Goal: Task Accomplishment & Management: Use online tool/utility

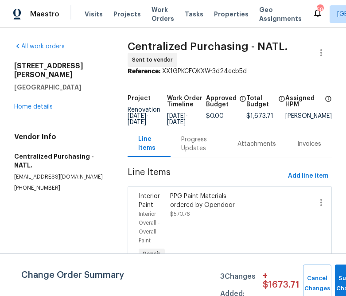
click at [115, 19] on div "Visits Projects Work Orders Tasks Properties Geo Assignments" at bounding box center [199, 14] width 228 height 18
click at [115, 16] on span "Projects" at bounding box center [126, 14] width 27 height 9
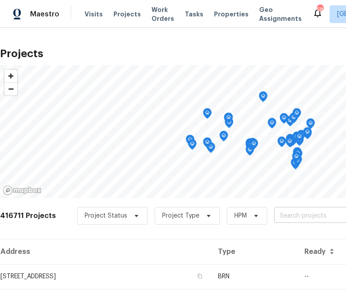
click at [274, 213] on input "text" at bounding box center [324, 216] width 101 height 14
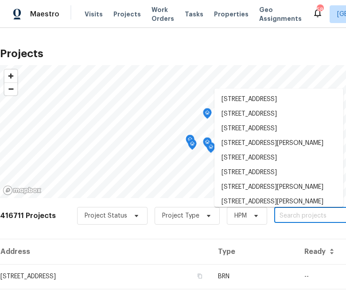
click at [276, 217] on input "text" at bounding box center [324, 216] width 101 height 14
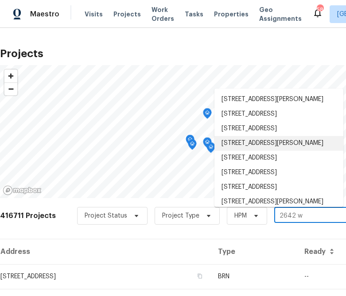
type input "2642 w"
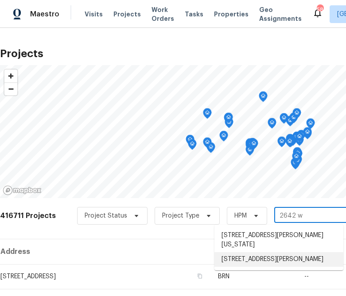
click at [246, 262] on li "[STREET_ADDRESS][PERSON_NAME]" at bounding box center [278, 259] width 129 height 15
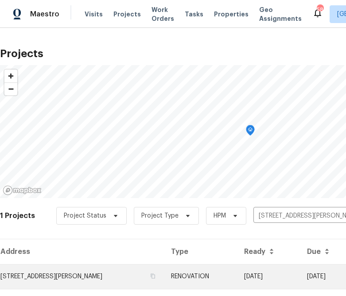
click at [91, 276] on td "[STREET_ADDRESS][PERSON_NAME]" at bounding box center [82, 276] width 164 height 25
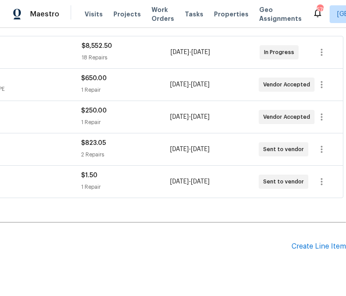
scroll to position [162, 0]
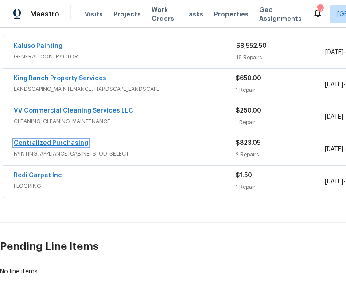
click at [37, 142] on link "Centralized Purchasing" at bounding box center [51, 143] width 74 height 6
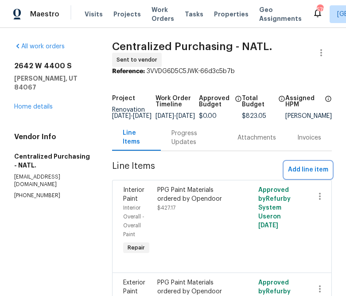
click at [314, 172] on span "Add line item" at bounding box center [308, 169] width 40 height 11
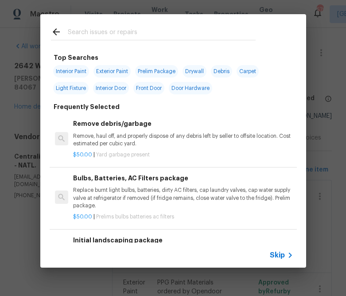
click at [273, 253] on span "Skip" at bounding box center [277, 255] width 15 height 9
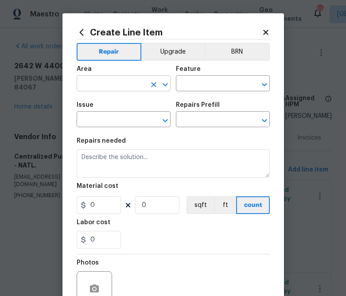
click at [128, 78] on input "text" at bounding box center [111, 85] width 69 height 14
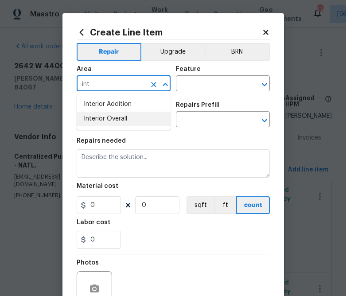
click at [87, 129] on ul "Interior Addition Interior Overall" at bounding box center [124, 111] width 94 height 36
click at [93, 121] on li "Interior Overall" at bounding box center [124, 119] width 94 height 15
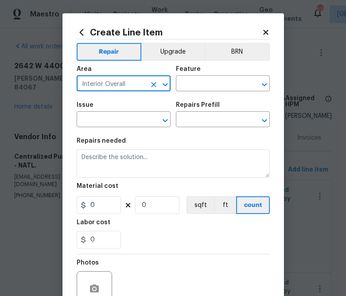
type input "Interior Overall"
click at [214, 72] on div "Feature" at bounding box center [223, 72] width 94 height 12
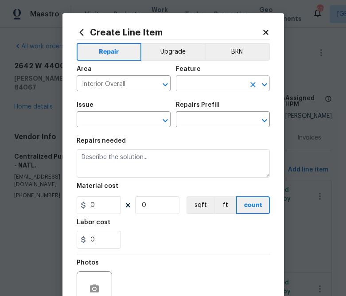
click at [214, 79] on input "text" at bounding box center [210, 85] width 69 height 14
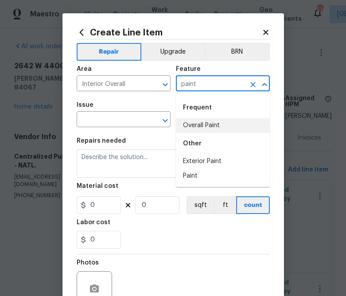
click at [202, 123] on li "Overall Paint" at bounding box center [223, 125] width 94 height 15
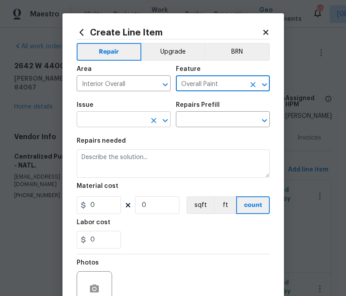
type input "Overall Paint"
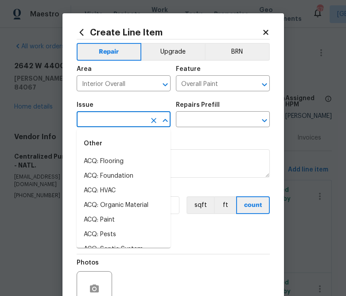
click at [134, 116] on input "text" at bounding box center [111, 120] width 69 height 14
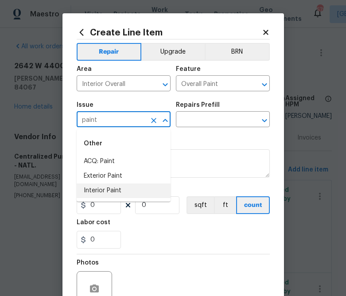
click at [86, 190] on li "Interior Paint" at bounding box center [124, 190] width 94 height 15
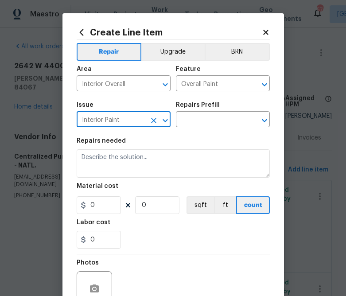
type input "Interior Paint"
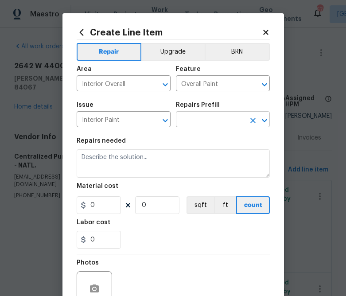
drag, startPoint x: 201, startPoint y: 135, endPoint x: 201, endPoint y: 123, distance: 12.4
click at [201, 134] on section "Repairs needed Material cost 0 0 sqft ft count Labor cost 0" at bounding box center [173, 192] width 193 height 121
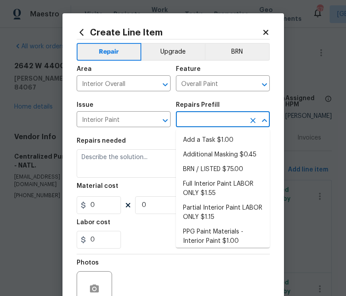
click at [201, 123] on input "text" at bounding box center [210, 120] width 69 height 14
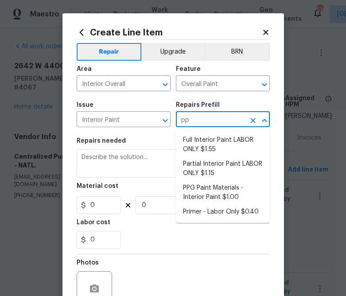
type input "ppg"
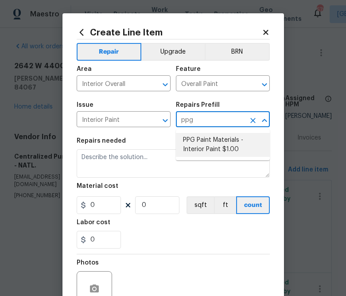
click at [214, 140] on li "PPG Paint Materials - Interior Paint $1.00" at bounding box center [223, 145] width 94 height 24
type input "PPG Paint Materials - Interior Paint $1.00"
type textarea "PPG Paint Materials ordered by Opendoor"
type input "1"
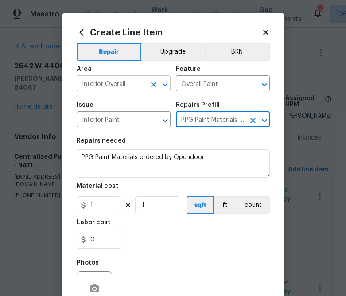
click at [146, 85] on div "Interior Overall ​" at bounding box center [124, 85] width 94 height 14
type input "PPG Paint Materials - Interior Paint $1.00"
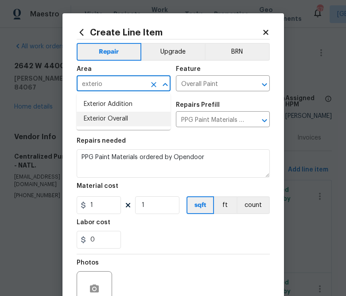
click at [109, 124] on li "Exterior Overall" at bounding box center [124, 119] width 94 height 15
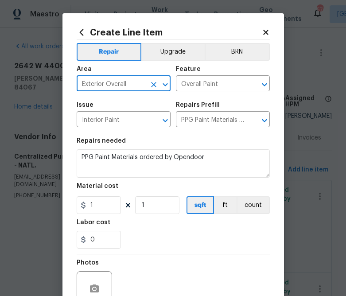
type input "Exterior Overall"
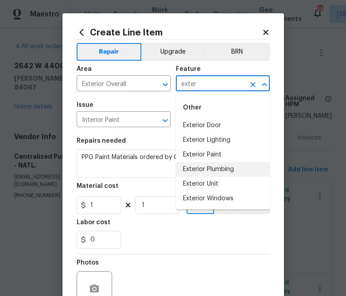
click at [205, 162] on li "Exterior Plumbing" at bounding box center [223, 169] width 94 height 15
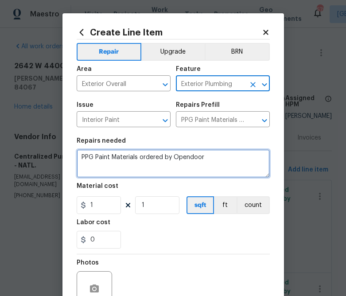
click at [205, 162] on textarea "PPG Paint Materials ordered by Opendoor" at bounding box center [173, 163] width 193 height 28
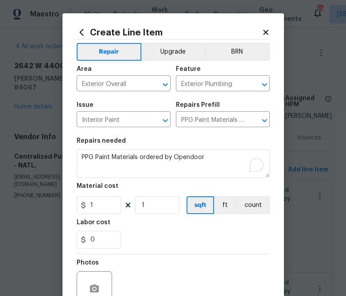
click at [214, 75] on div "Feature" at bounding box center [223, 72] width 94 height 12
click at [214, 82] on input "Exterior Plumbing" at bounding box center [210, 85] width 69 height 14
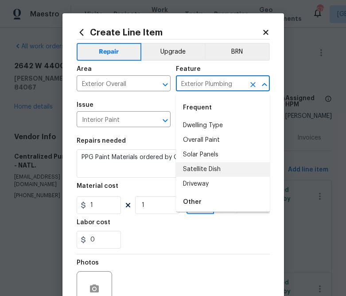
click at [214, 82] on input "Exterior Plumbing" at bounding box center [210, 85] width 69 height 14
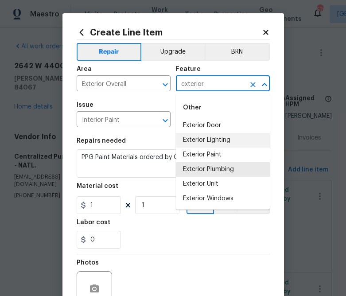
click at [233, 152] on li "Exterior Paint" at bounding box center [223, 155] width 94 height 15
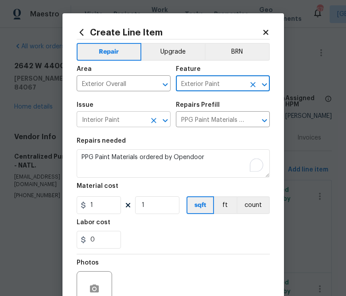
type input "Exterior Paint"
click at [100, 109] on div "Issue" at bounding box center [124, 108] width 94 height 12
click at [100, 122] on input "Interior Paint" at bounding box center [111, 120] width 69 height 14
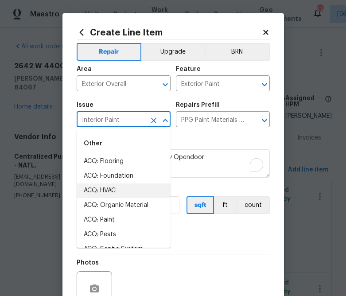
click at [100, 122] on input "Interior Paint" at bounding box center [111, 120] width 69 height 14
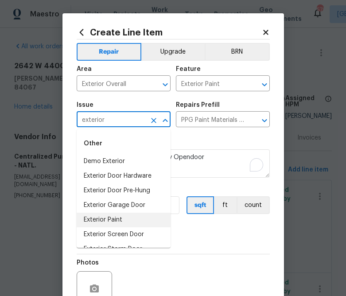
click at [112, 217] on li "Exterior Paint" at bounding box center [124, 220] width 94 height 15
type input "Exterior Paint"
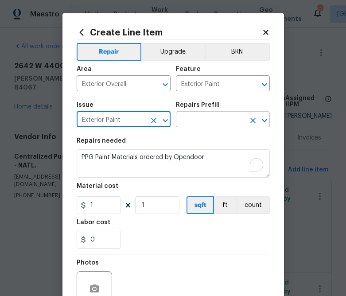
type input "Exterior Paint"
click at [226, 124] on input "text" at bounding box center [210, 120] width 69 height 14
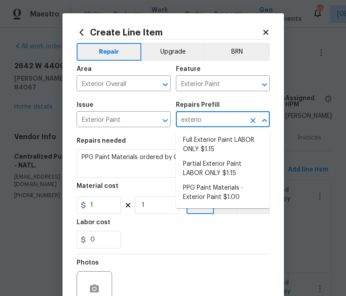
type input "exterior"
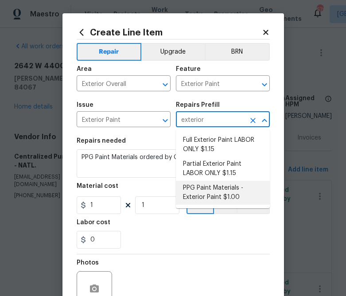
click at [216, 187] on li "PPG Paint Materials - Exterior Paint $1.00" at bounding box center [223, 193] width 94 height 24
type input "Overall Paint"
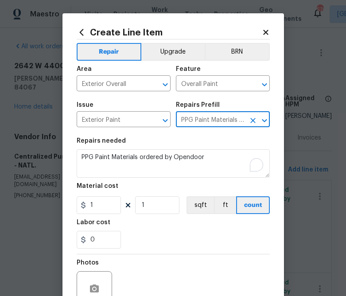
type input "PPG Paint Materials - Exterior Paint $1.00"
click at [105, 198] on input "1" at bounding box center [99, 205] width 44 height 18
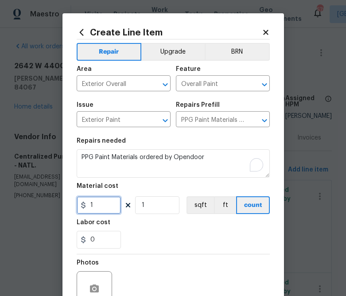
click at [105, 198] on input "1" at bounding box center [99, 205] width 44 height 18
paste input "text"
click at [165, 235] on div "0" at bounding box center [173, 240] width 193 height 18
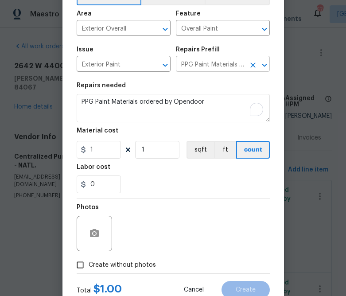
scroll to position [86, 0]
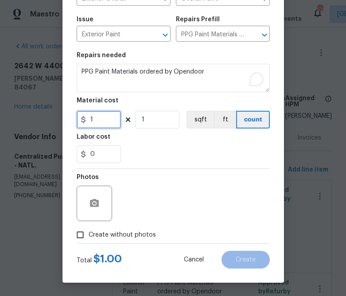
click at [101, 120] on input "1" at bounding box center [99, 120] width 44 height 18
paste input "43.46"
type input "43.46"
click at [192, 190] on div "Photos" at bounding box center [173, 198] width 193 height 58
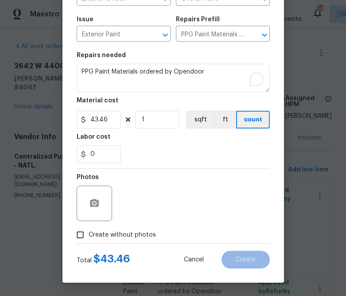
click at [148, 234] on span "Create without photos" at bounding box center [122, 234] width 67 height 9
click at [89, 234] on input "Create without photos" at bounding box center [80, 234] width 17 height 17
checkbox input "true"
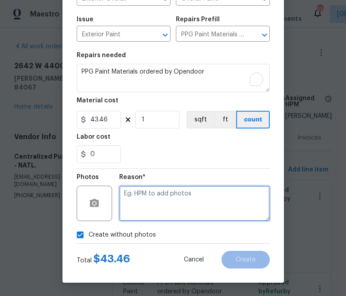
click at [174, 204] on textarea at bounding box center [194, 203] width 151 height 35
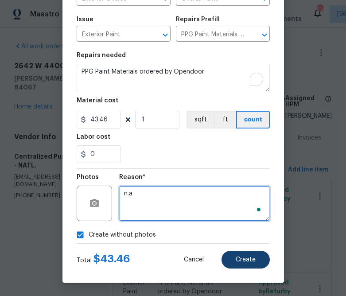
type textarea "n.a"
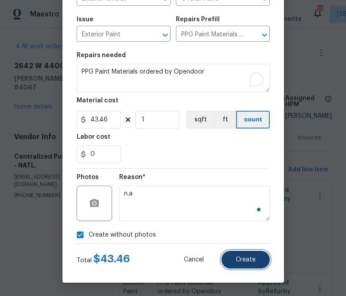
click at [243, 257] on span "Create" at bounding box center [246, 260] width 20 height 7
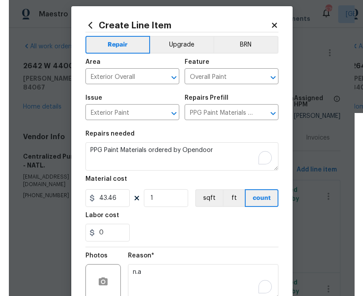
scroll to position [5, 0]
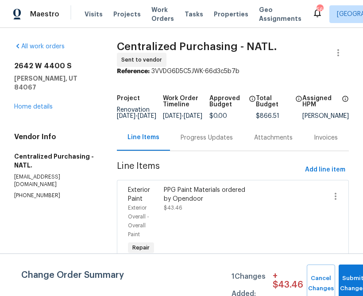
click at [123, 19] on div "Visits Projects Work Orders Tasks Properties Geo Assignments" at bounding box center [199, 14] width 228 height 18
click at [122, 14] on span "Projects" at bounding box center [126, 14] width 27 height 9
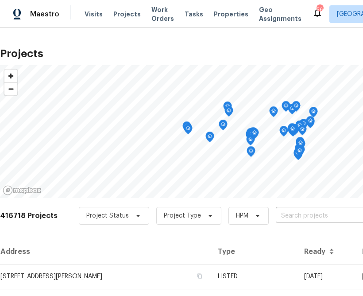
click at [288, 214] on input "text" at bounding box center [326, 216] width 101 height 14
type input "7045 treeline"
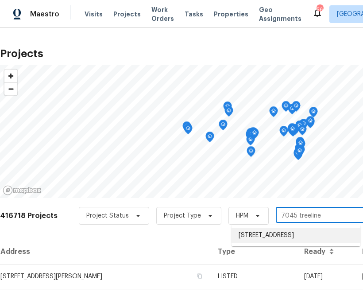
click at [268, 235] on li "[STREET_ADDRESS]" at bounding box center [296, 235] width 129 height 15
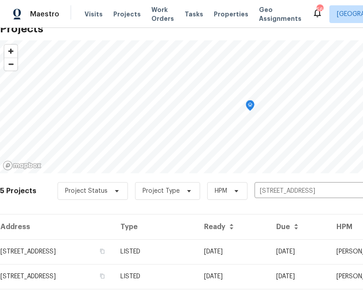
scroll to position [27, 0]
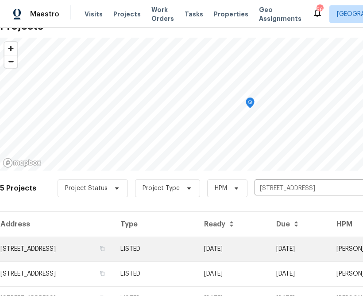
click at [108, 248] on td "[STREET_ADDRESS]" at bounding box center [56, 249] width 113 height 25
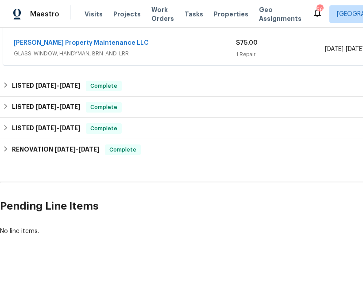
scroll to position [294, 137]
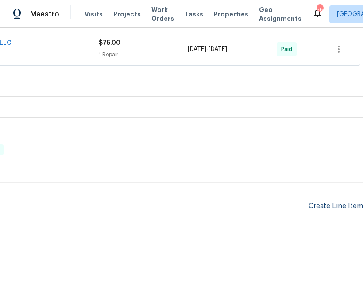
click at [320, 209] on div "Create Line Item" at bounding box center [336, 206] width 54 height 8
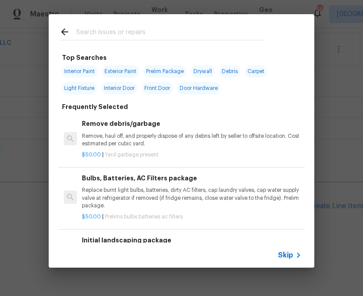
click at [288, 251] on span "Skip" at bounding box center [285, 255] width 15 height 9
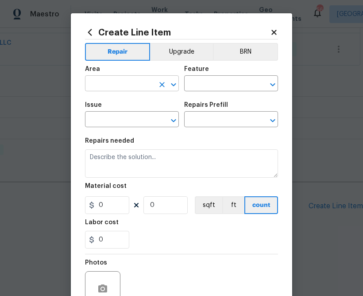
click at [153, 78] on input "text" at bounding box center [119, 85] width 69 height 14
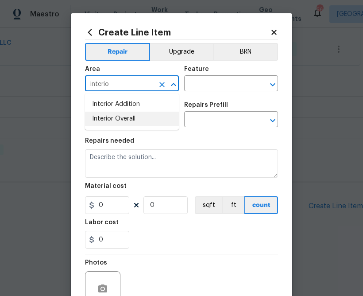
click at [137, 116] on li "Interior Overall" at bounding box center [132, 119] width 94 height 15
type input "Interior Overall"
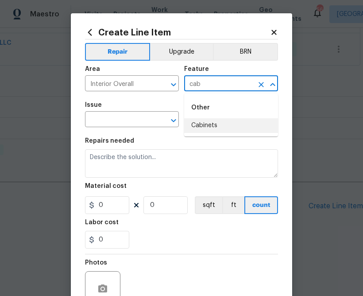
click at [226, 119] on li "Cabinets" at bounding box center [231, 125] width 94 height 15
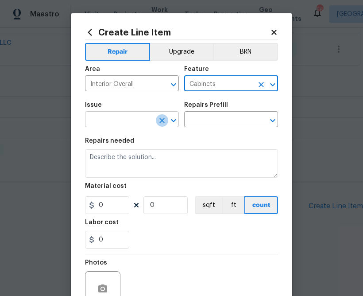
click at [158, 117] on icon "Clear" at bounding box center [162, 120] width 9 height 9
type input "Cabinets"
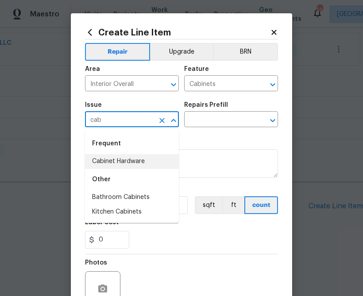
click at [129, 160] on li "Cabinet Hardware" at bounding box center [132, 161] width 94 height 15
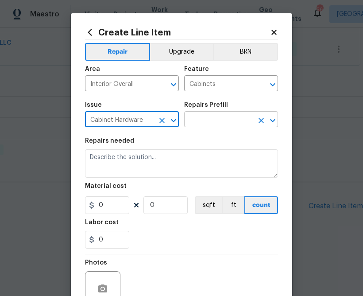
type input "Cabinet Hardware"
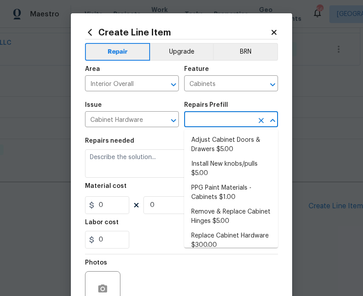
click at [205, 117] on input "text" at bounding box center [218, 120] width 69 height 14
type input "cab"
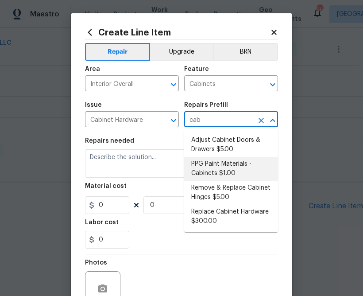
click at [209, 166] on li "PPG Paint Materials - Cabinets $1.00" at bounding box center [231, 169] width 94 height 24
type input "PPG Paint Materials - Cabinets $1.00"
type textarea "PPG Paint Materials ordered by Opendoor"
type input "1"
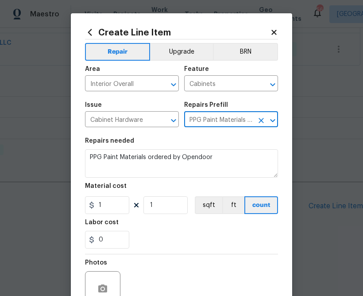
type input "PPG Paint Materials - Cabinets $1.00"
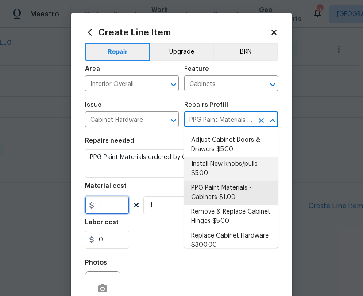
click at [106, 206] on input "1" at bounding box center [107, 205] width 44 height 18
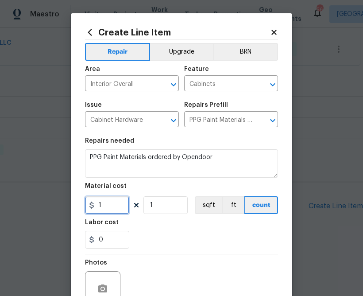
click at [106, 206] on input "1" at bounding box center [107, 205] width 44 height 18
paste input "209.39"
type input "209.39"
click at [132, 235] on div "0" at bounding box center [181, 240] width 193 height 18
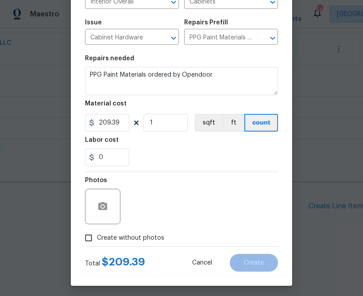
scroll to position [86, 0]
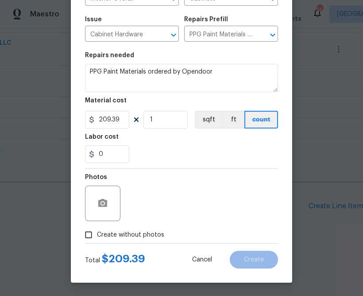
click at [132, 235] on span "Create without photos" at bounding box center [130, 234] width 67 height 9
click at [97, 235] on input "Create without photos" at bounding box center [88, 234] width 17 height 17
checkbox input "true"
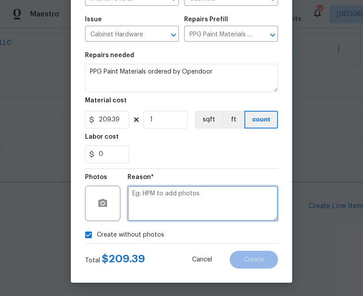
click at [155, 210] on textarea at bounding box center [203, 203] width 151 height 35
type textarea "na"
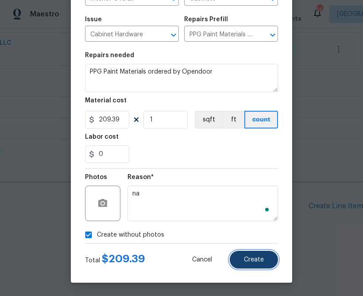
click at [242, 261] on button "Create" at bounding box center [254, 260] width 48 height 18
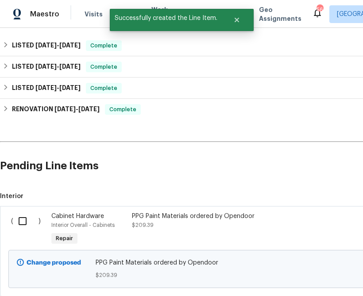
scroll to position [336, 0]
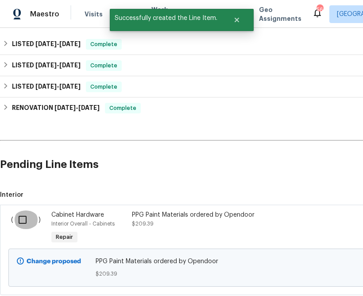
click at [21, 224] on input "checkbox" at bounding box center [25, 219] width 25 height 19
checkbox input "true"
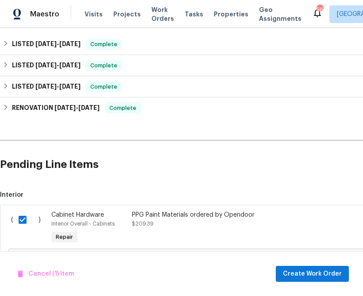
click at [315, 264] on div "Cancel (1) Item Create Work Order" at bounding box center [181, 273] width 363 height 45
click at [315, 268] on span "Create Work Order" at bounding box center [312, 273] width 59 height 11
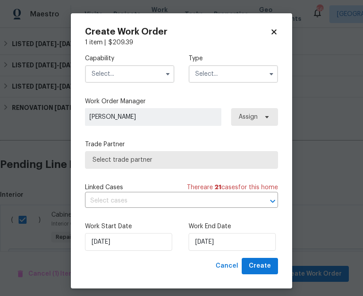
click at [153, 74] on input "text" at bounding box center [129, 74] width 89 height 18
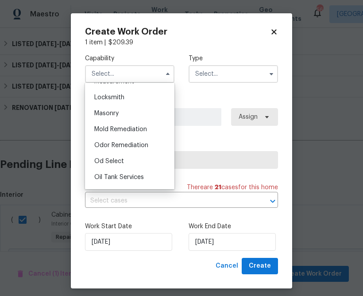
scroll to position [656, 0]
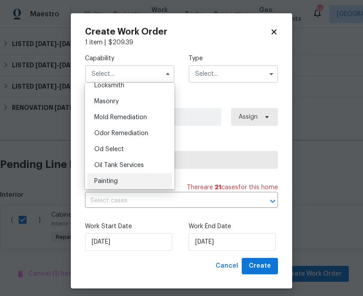
click at [109, 179] on span "Painting" at bounding box center [105, 181] width 23 height 6
type input "Painting"
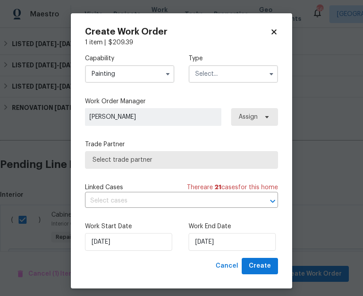
click at [255, 68] on input "text" at bounding box center [233, 74] width 89 height 18
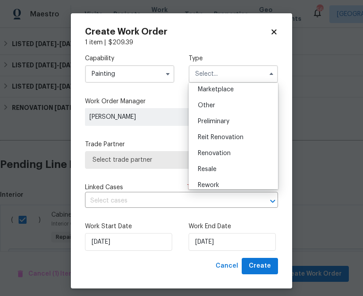
scroll to position [174, 0]
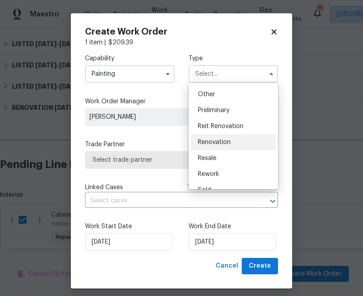
click at [225, 140] on span "Renovation" at bounding box center [214, 142] width 33 height 6
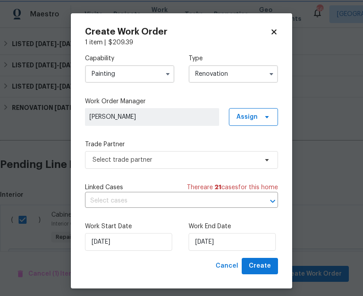
scroll to position [0, 0]
click at [237, 131] on div "Capability Painting Type Renovation Work Order Manager [PERSON_NAME] Assign Tra…" at bounding box center [181, 152] width 193 height 211
click at [250, 120] on span "Assign" at bounding box center [247, 117] width 21 height 9
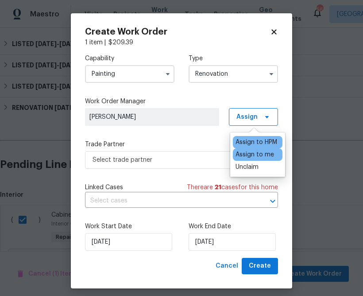
click at [253, 157] on div "Assign to me" at bounding box center [255, 154] width 39 height 9
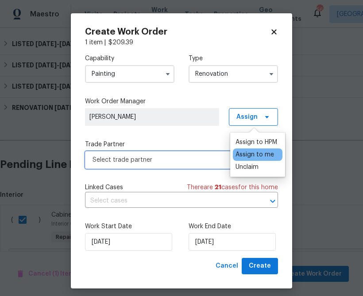
click at [207, 163] on span "Select trade partner" at bounding box center [175, 159] width 165 height 9
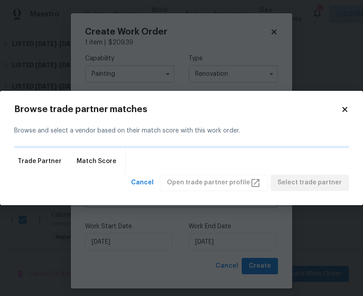
click at [346, 105] on div "Browse trade partner matches Browse and select a vendor based on their match sc…" at bounding box center [181, 148] width 363 height 114
click at [344, 107] on icon at bounding box center [344, 109] width 5 height 5
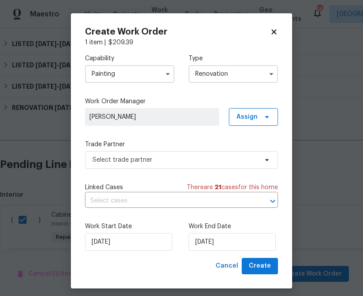
click at [233, 79] on input "Renovation" at bounding box center [233, 74] width 89 height 18
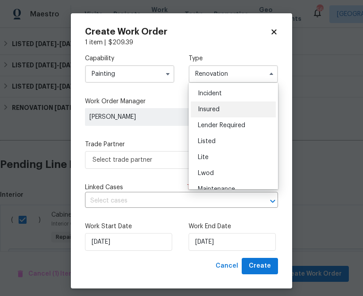
scroll to position [39, 0]
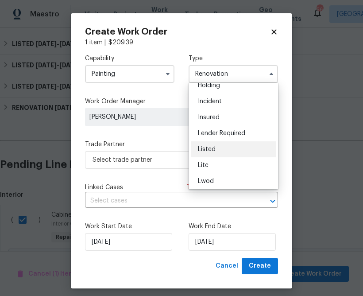
click at [229, 152] on div "Listed" at bounding box center [233, 149] width 85 height 16
type input "Listed"
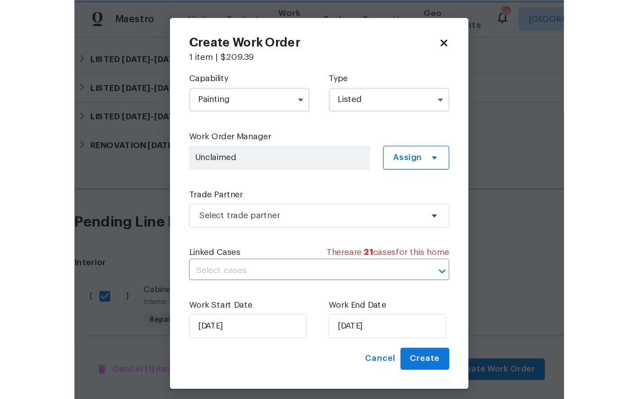
scroll to position [0, 0]
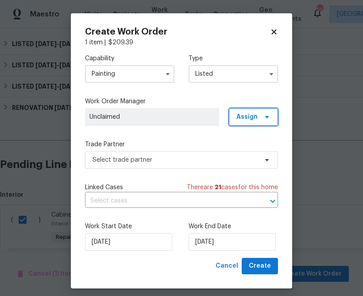
click at [258, 120] on span "Assign" at bounding box center [253, 117] width 49 height 18
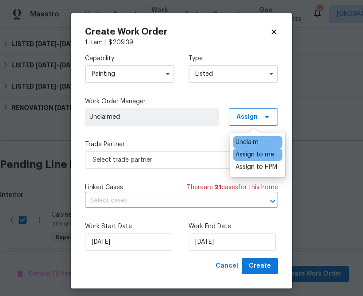
click at [236, 155] on div "Assign to me" at bounding box center [255, 154] width 39 height 9
click at [198, 146] on label "Trade Partner" at bounding box center [181, 144] width 193 height 9
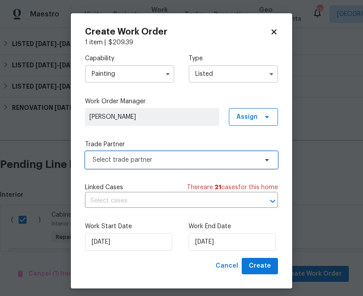
click at [194, 168] on span "Select trade partner" at bounding box center [181, 160] width 193 height 18
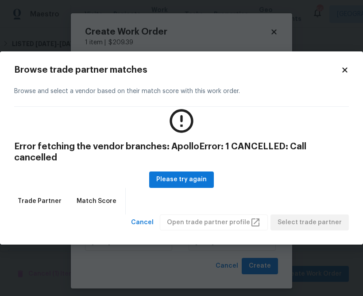
click at [346, 74] on div "Browse trade partner matches Browse and select a vendor based on their match sc…" at bounding box center [181, 147] width 363 height 193
click at [341, 74] on icon at bounding box center [345, 70] width 8 height 8
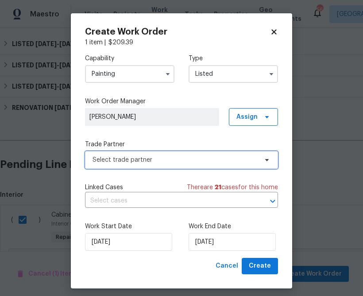
click at [226, 155] on span "Select trade partner" at bounding box center [181, 160] width 193 height 18
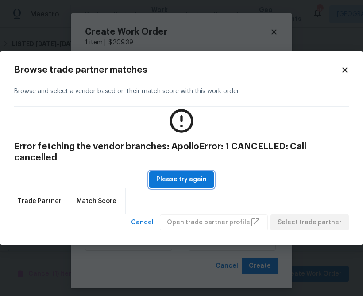
click at [201, 174] on span "Please try again" at bounding box center [181, 179] width 51 height 11
click at [343, 74] on icon at bounding box center [345, 70] width 8 height 8
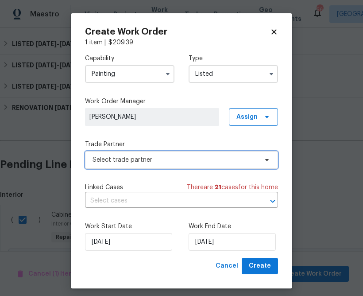
click at [204, 165] on span "Select trade partner" at bounding box center [181, 160] width 193 height 18
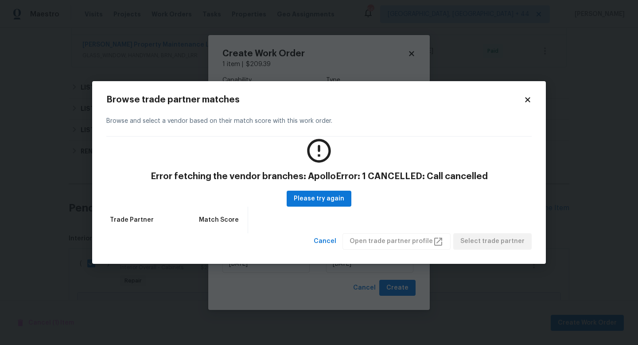
scroll to position [336, 0]
click at [314, 202] on span "Please try again" at bounding box center [319, 198] width 51 height 11
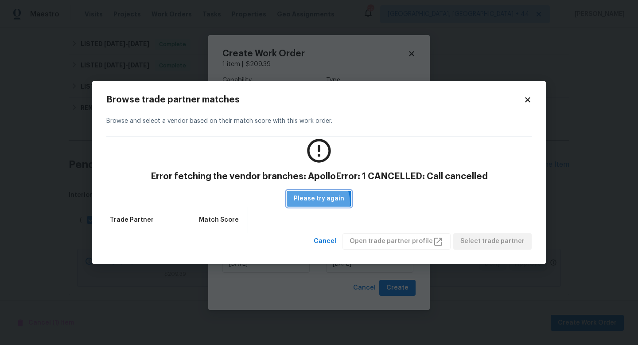
click at [314, 203] on span "Please try again" at bounding box center [319, 198] width 51 height 11
click at [346, 100] on icon at bounding box center [528, 100] width 8 height 8
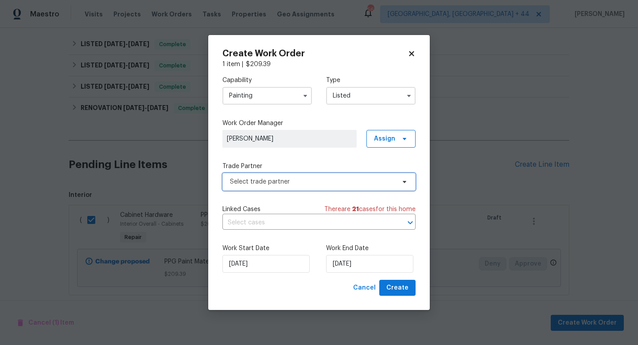
click at [317, 187] on span "Select trade partner" at bounding box center [318, 182] width 193 height 18
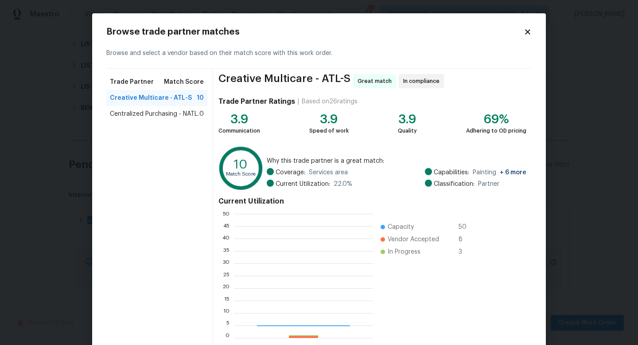
scroll to position [124, 139]
click at [317, 187] on span "Current Utilization:" at bounding box center [303, 183] width 54 height 9
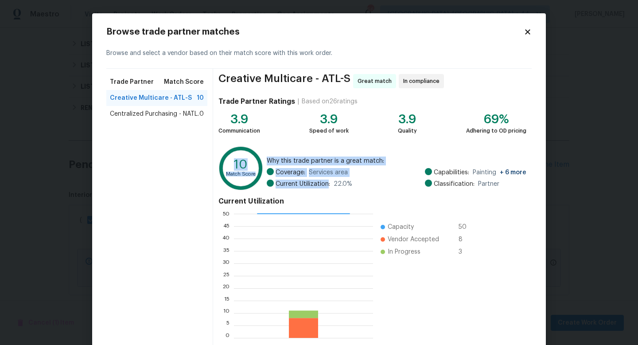
drag, startPoint x: 318, startPoint y: 185, endPoint x: 224, endPoint y: 148, distance: 101.2
click at [224, 148] on div "10 Match Score Why this trade partner is a great match: Coverage: Services area…" at bounding box center [372, 169] width 308 height 47
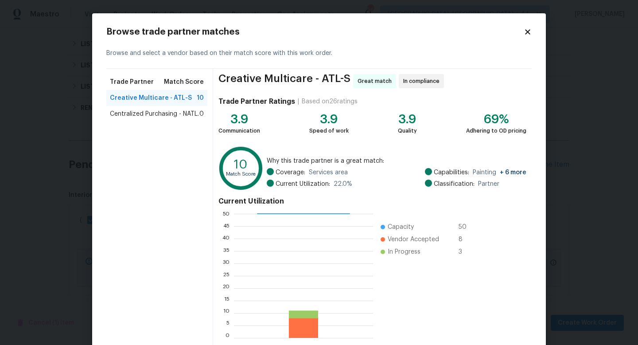
click at [163, 113] on span "Centralized Purchasing - NATL." at bounding box center [154, 113] width 89 height 9
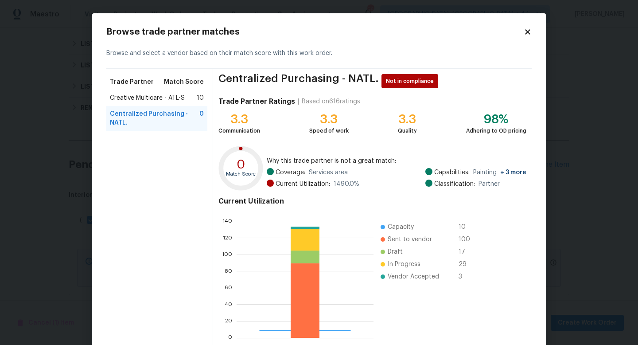
scroll to position [46, 0]
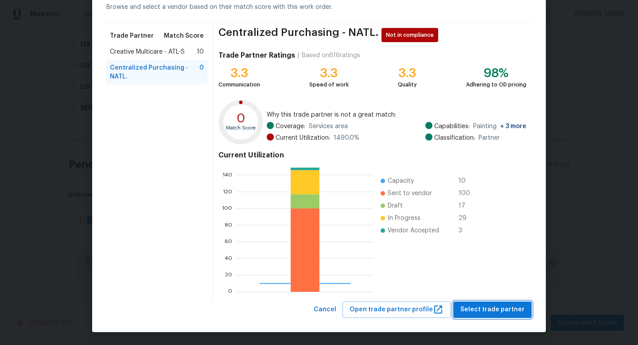
click at [346, 295] on span "Select trade partner" at bounding box center [492, 309] width 64 height 11
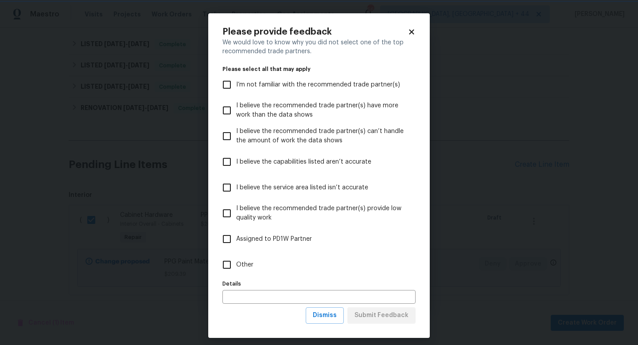
scroll to position [0, 0]
click at [237, 264] on span "Other" at bounding box center [244, 264] width 17 height 9
click at [236, 264] on input "Other" at bounding box center [227, 264] width 19 height 19
checkbox input "true"
click at [346, 295] on span "Submit Feedback" at bounding box center [381, 315] width 54 height 11
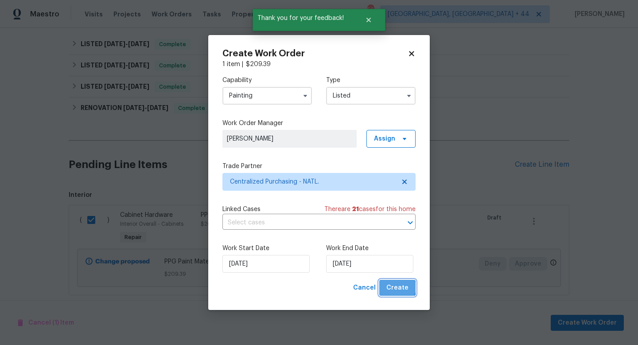
click at [346, 287] on span "Create" at bounding box center [397, 287] width 22 height 11
checkbox input "false"
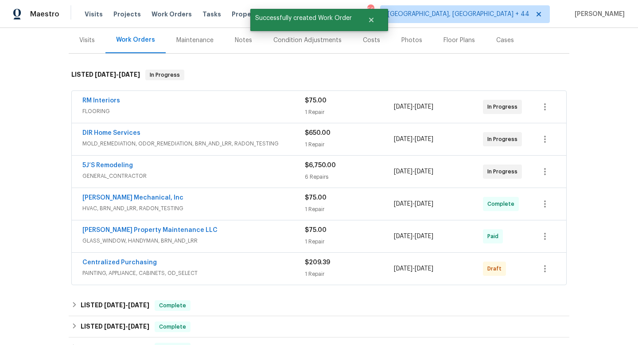
scroll to position [78, 0]
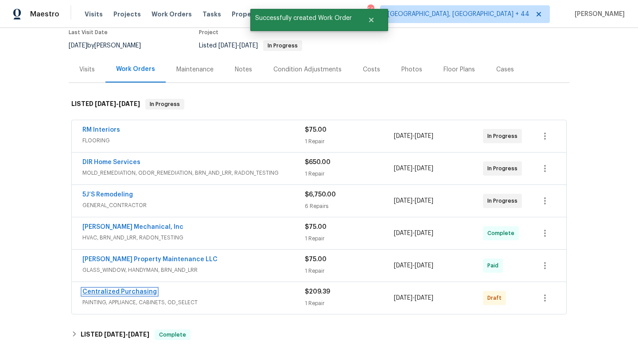
click at [121, 288] on link "Centralized Purchasing" at bounding box center [119, 291] width 74 height 6
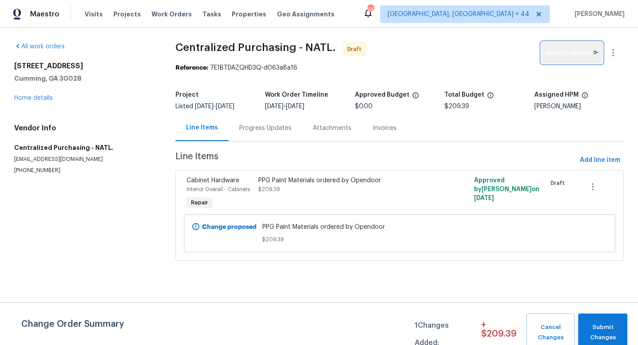
click at [346, 58] on button "Send to Vendor" at bounding box center [571, 52] width 61 height 21
